Goal: Find contact information: Find contact information

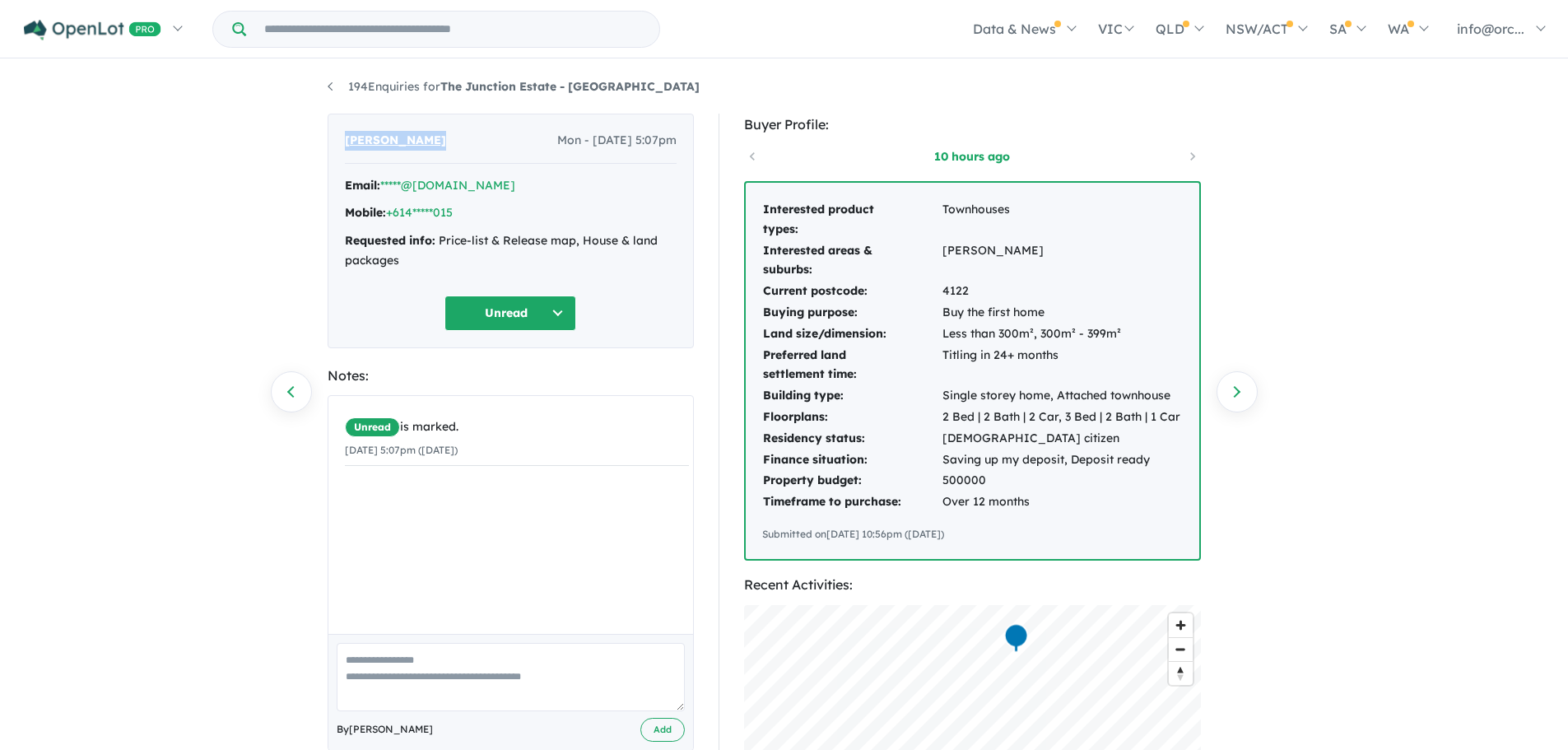
drag, startPoint x: 423, startPoint y: 140, endPoint x: 345, endPoint y: 136, distance: 78.1
click at [345, 136] on span "[PERSON_NAME]" at bounding box center [395, 140] width 101 height 20
copy span "[PERSON_NAME]"
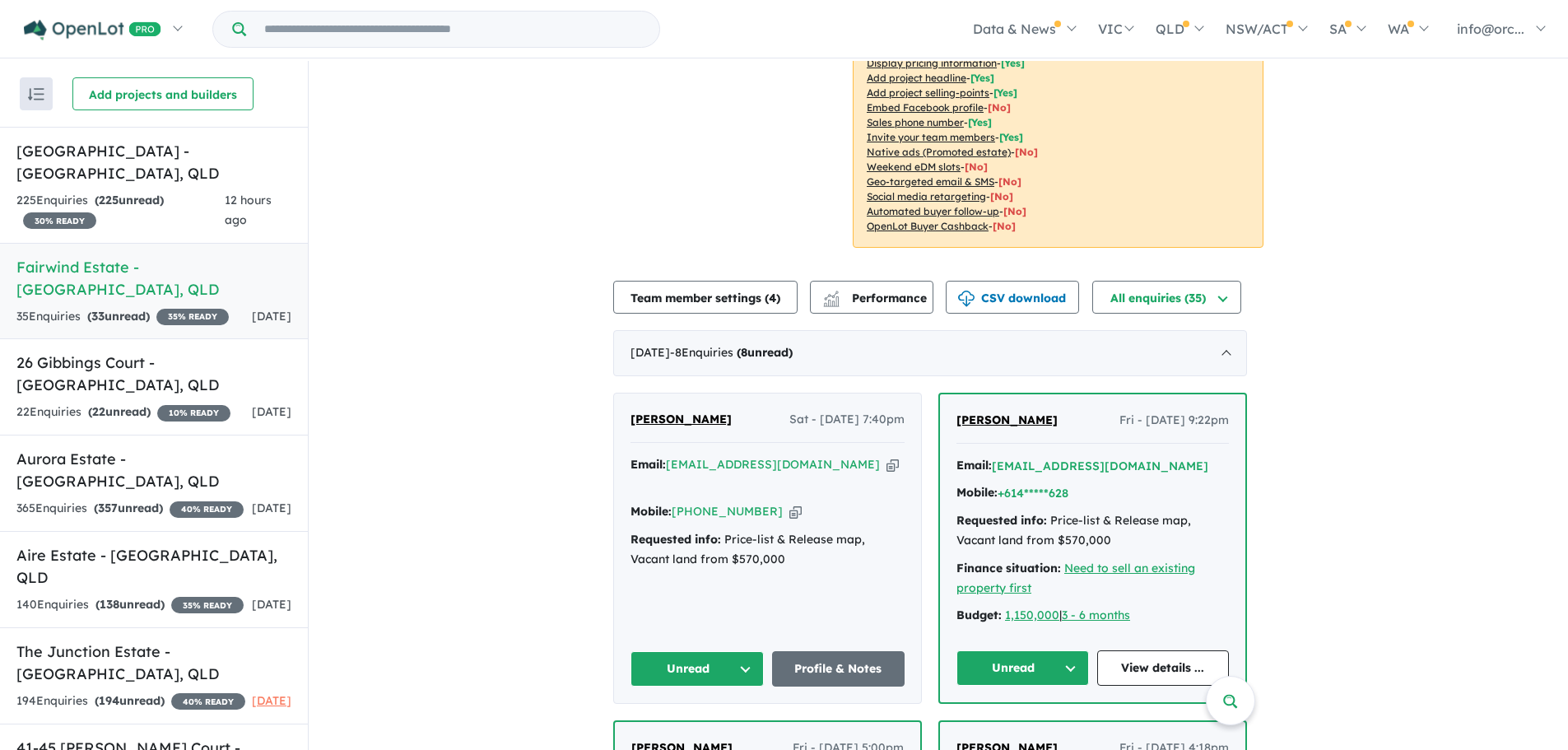
scroll to position [494, 0]
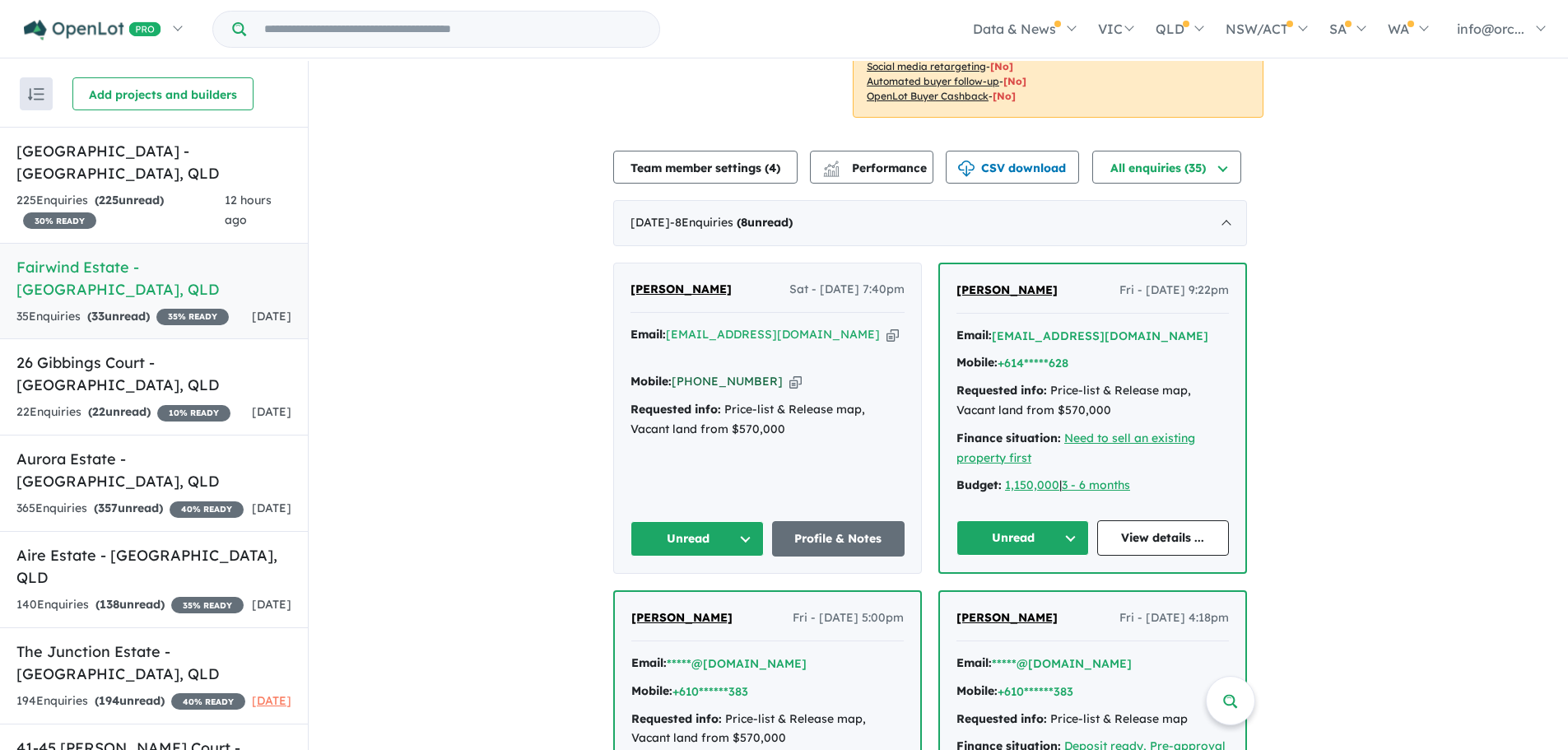
drag, startPoint x: 771, startPoint y: 362, endPoint x: 702, endPoint y: 364, distance: 69.0
click at [702, 372] on div "Mobile: +61 401 800 154 Copied!" at bounding box center [767, 382] width 274 height 20
copy link "401 800 154"
click at [174, 196] on div "225 Enquir ies ( 225 unread) 30 % READY" at bounding box center [120, 211] width 208 height 40
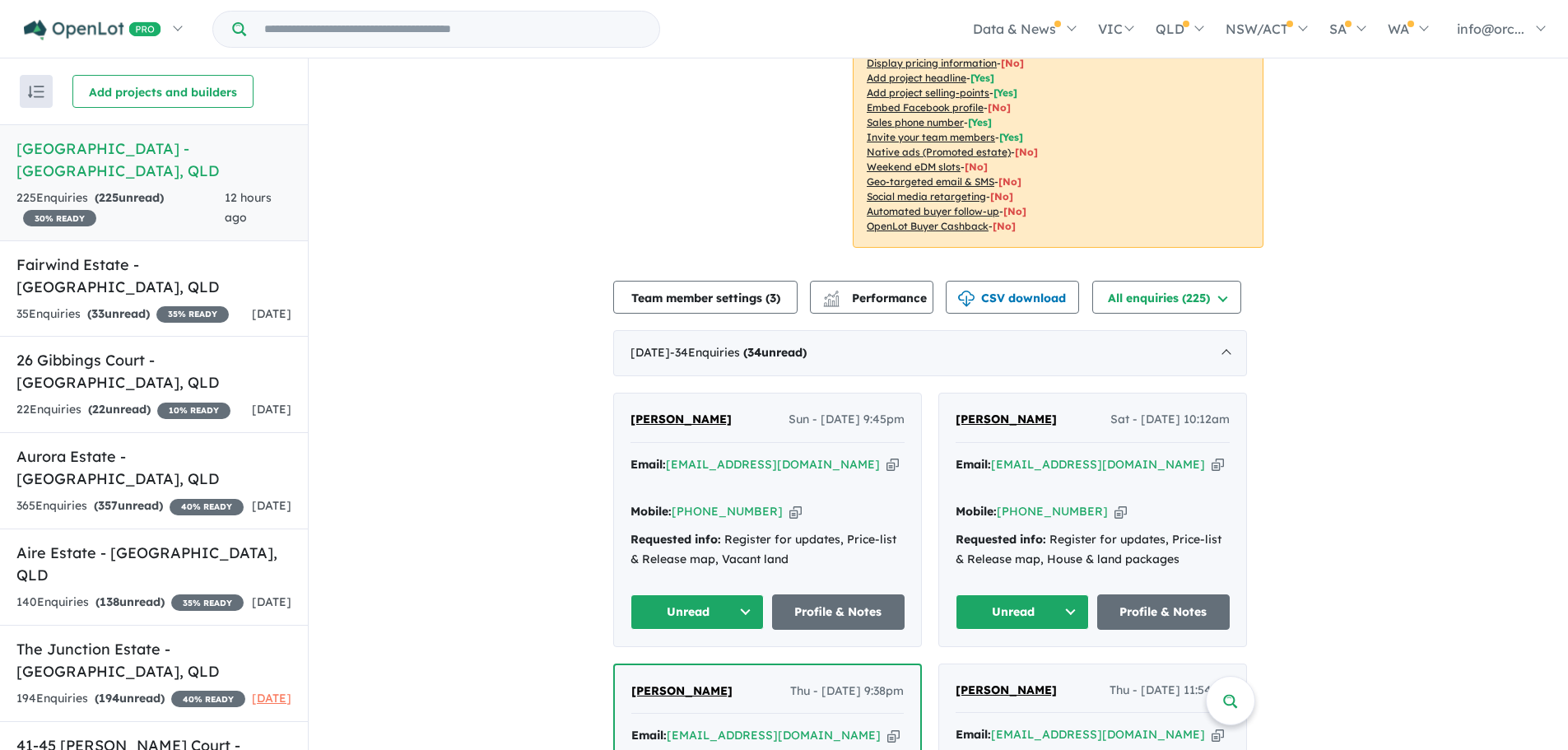
scroll to position [371, 0]
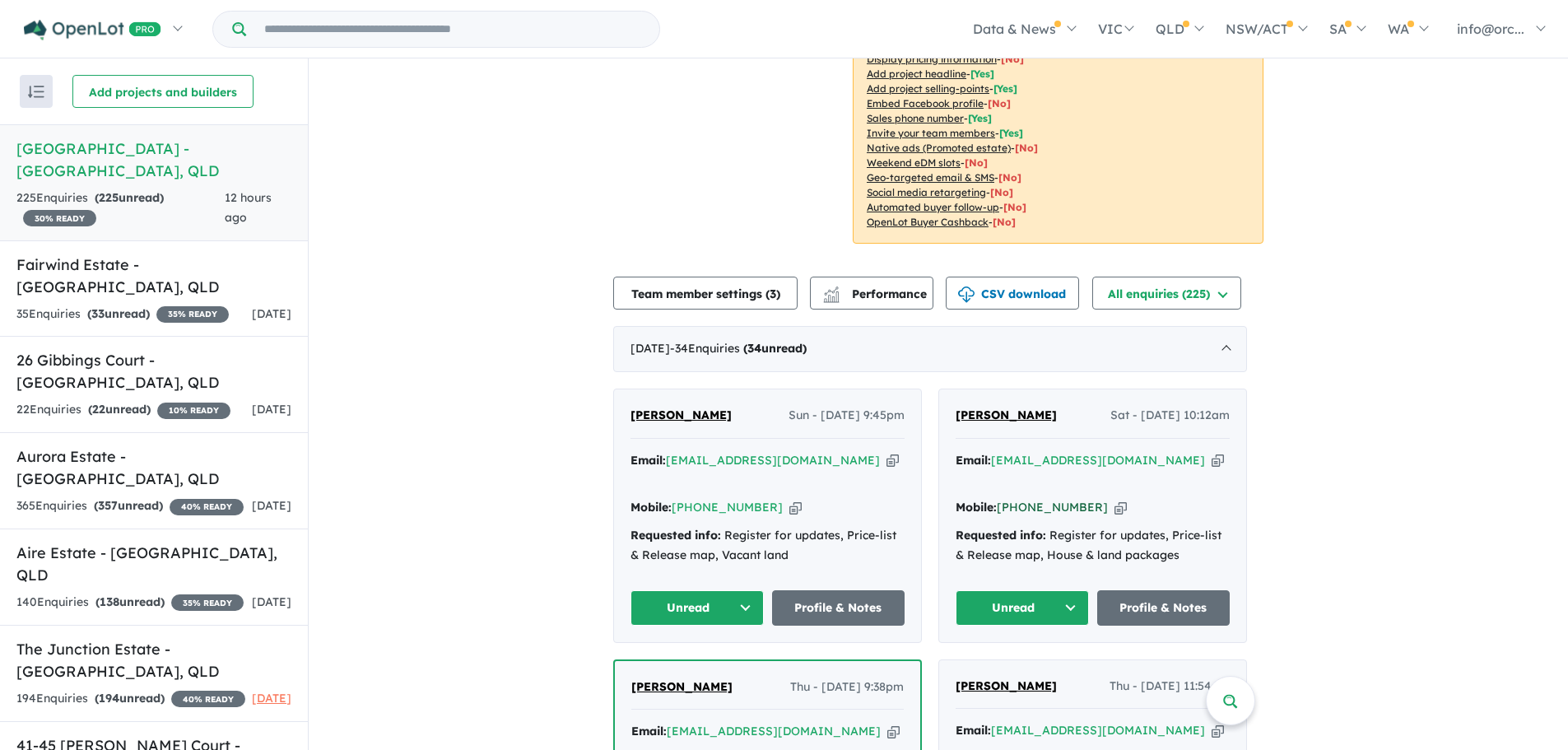
drag, startPoint x: 1093, startPoint y: 465, endPoint x: 1026, endPoint y: 469, distance: 67.1
click at [1026, 498] on div "Mobile: +61 423 814 130 Copied!" at bounding box center [1093, 508] width 274 height 20
copy link "423 814 130"
